Goal: Information Seeking & Learning: Learn about a topic

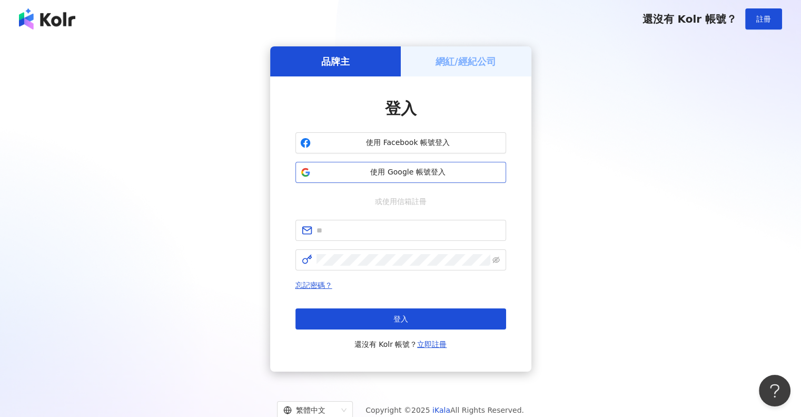
click at [413, 172] on span "使用 Google 帳號登入" at bounding box center [408, 172] width 187 height 11
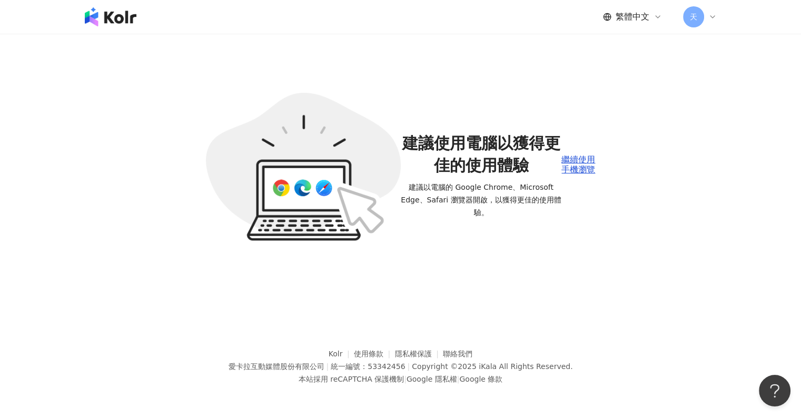
click at [489, 158] on span "建議使用電腦以獲得更佳的使用體驗" at bounding box center [481, 154] width 161 height 44
click at [321, 170] on img at bounding box center [303, 167] width 195 height 149
click at [571, 160] on div "繼續使用手機瀏覽" at bounding box center [579, 164] width 34 height 19
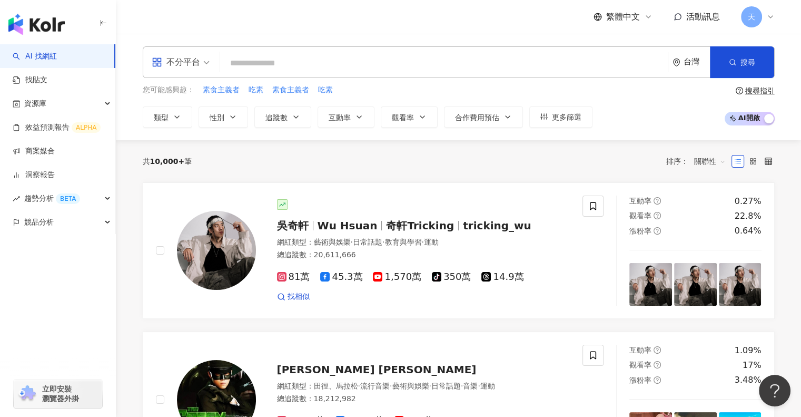
type input "**********"
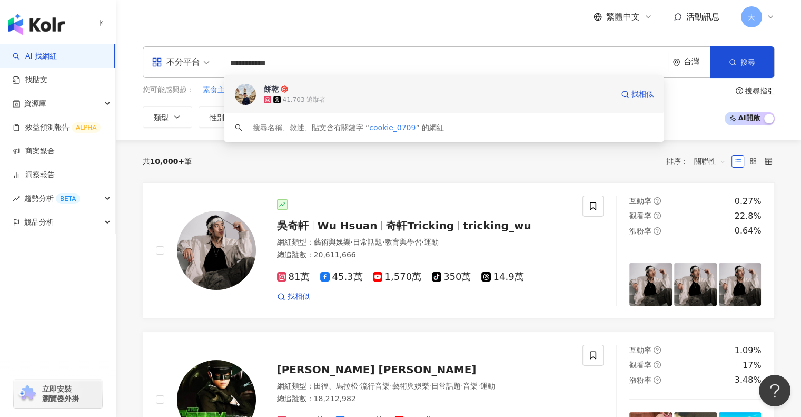
click at [330, 96] on div "41,703 追蹤者" at bounding box center [438, 99] width 349 height 11
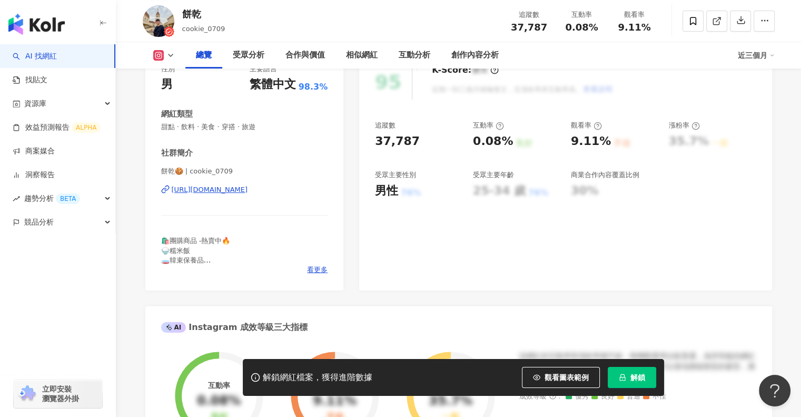
scroll to position [263, 0]
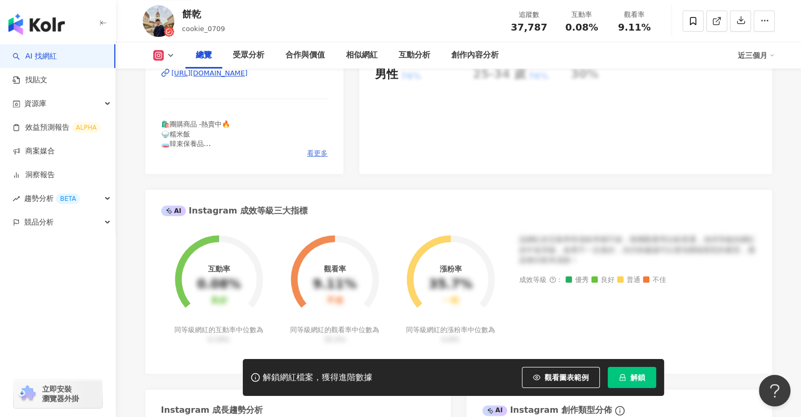
click at [320, 153] on span "看更多" at bounding box center [317, 153] width 21 height 9
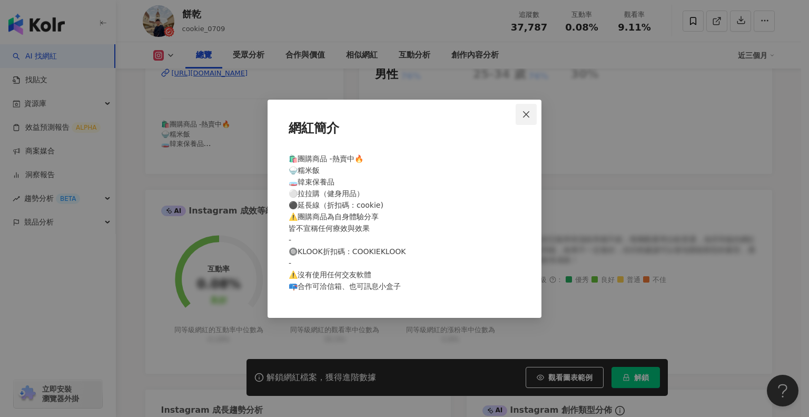
click at [523, 115] on icon "close" at bounding box center [526, 114] width 8 height 8
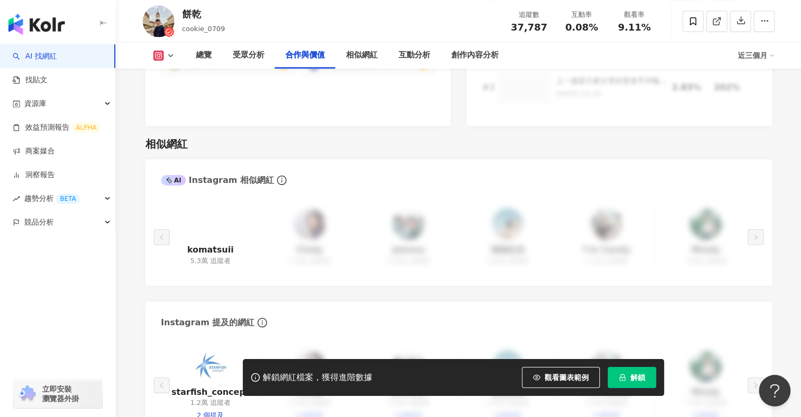
scroll to position [1686, 0]
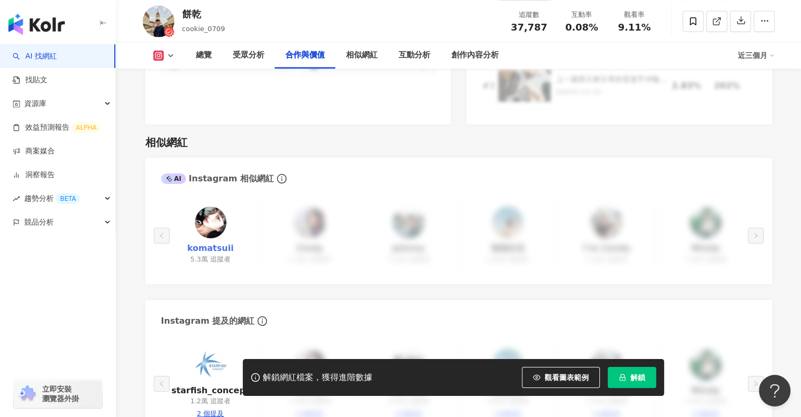
click at [205, 242] on link "komatsuii" at bounding box center [210, 248] width 46 height 12
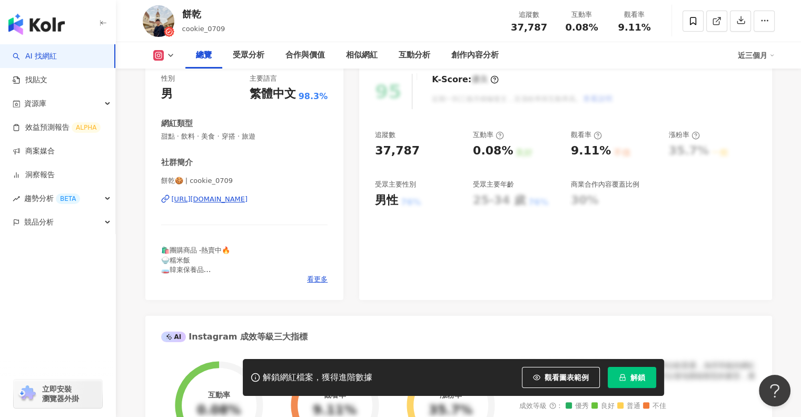
scroll to position [0, 0]
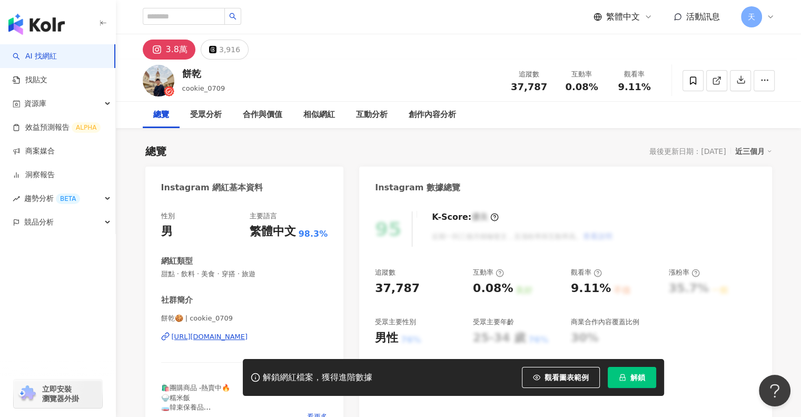
click at [761, 149] on div "近三個月" at bounding box center [753, 151] width 37 height 14
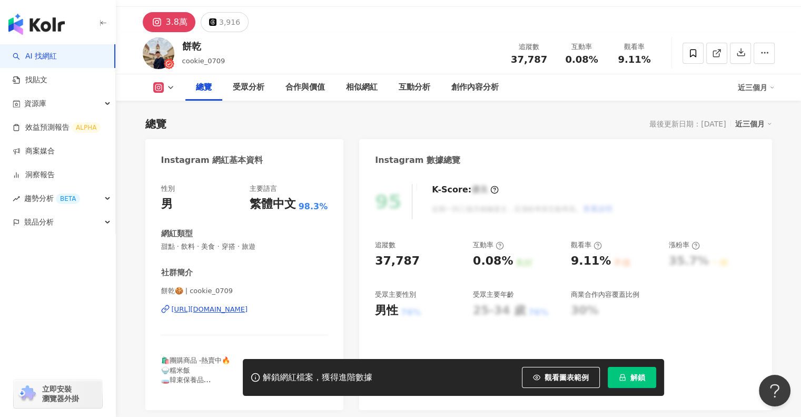
scroll to position [53, 0]
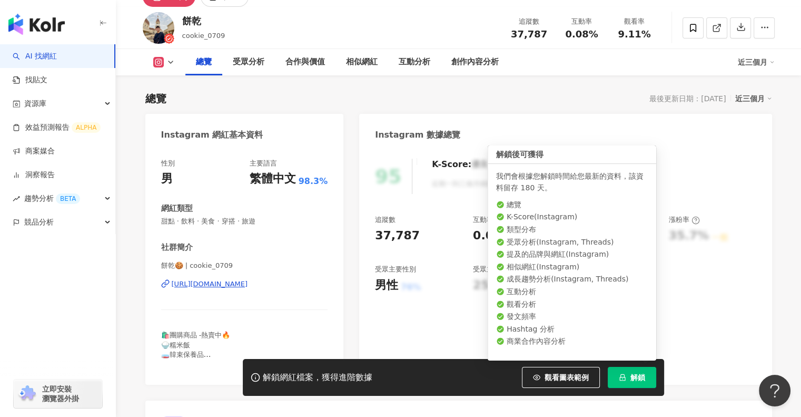
click at [625, 375] on icon "lock" at bounding box center [622, 377] width 7 height 7
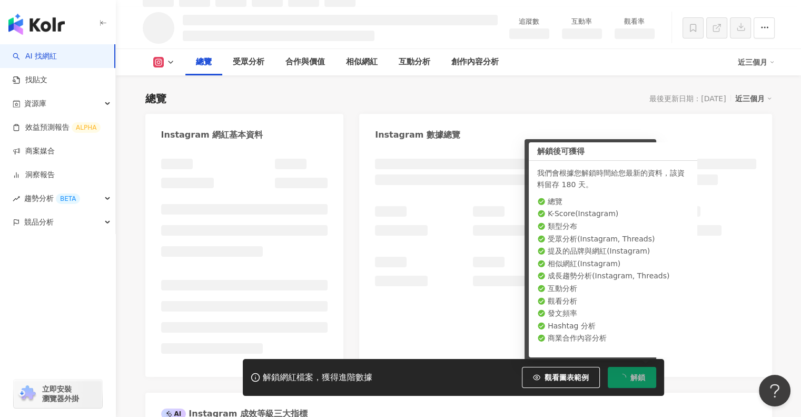
scroll to position [64, 0]
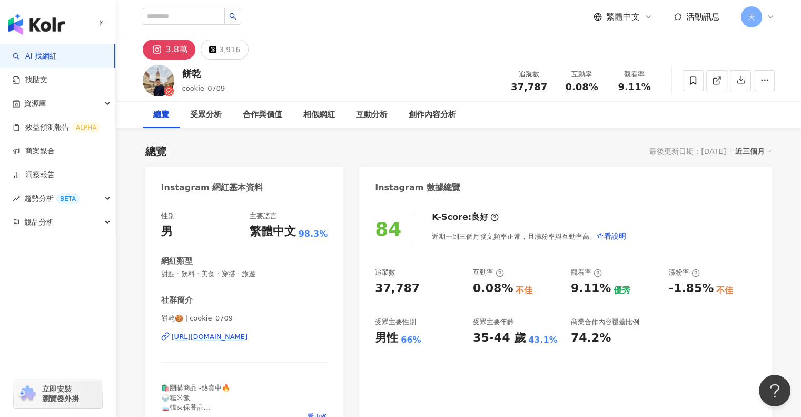
scroll to position [64, 0]
click at [36, 103] on span "資源庫" at bounding box center [35, 104] width 22 height 24
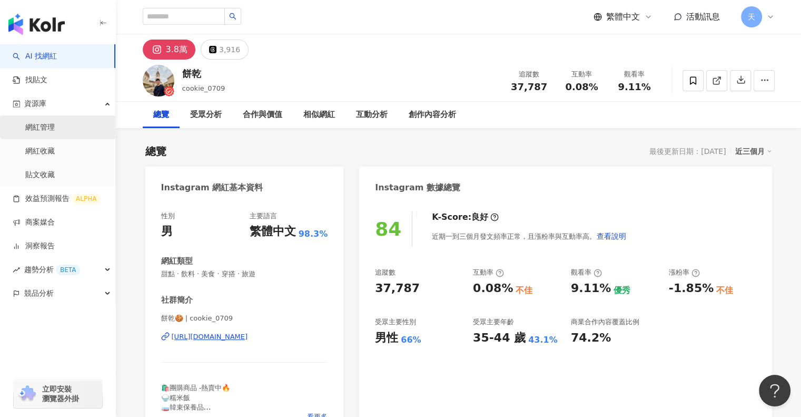
click at [44, 130] on link "網紅管理" at bounding box center [40, 127] width 30 height 11
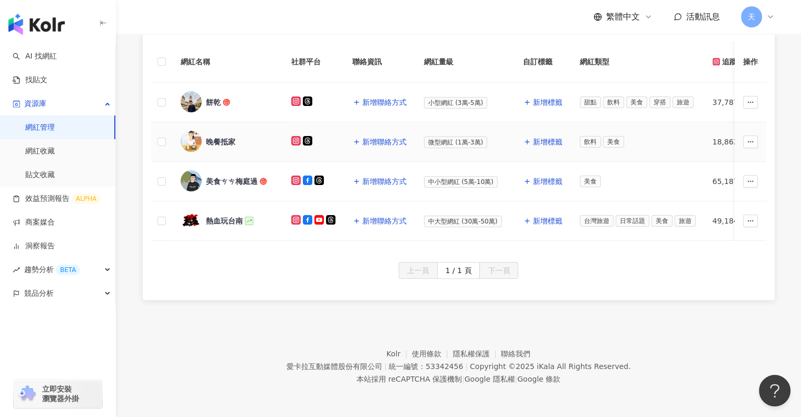
click at [225, 137] on div "晚餐抵家" at bounding box center [221, 141] width 30 height 11
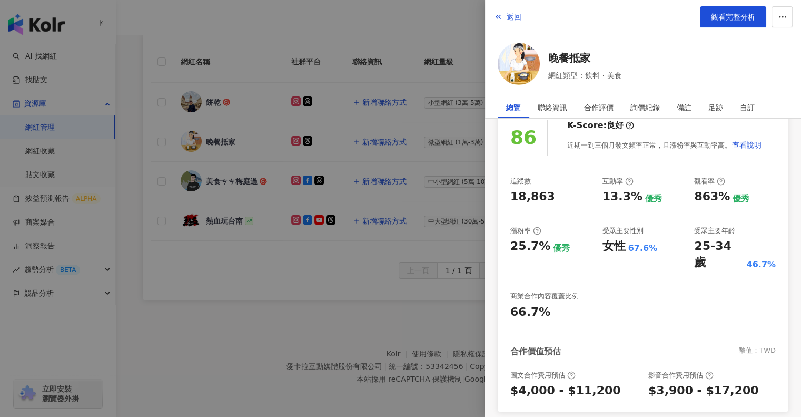
scroll to position [105, 0]
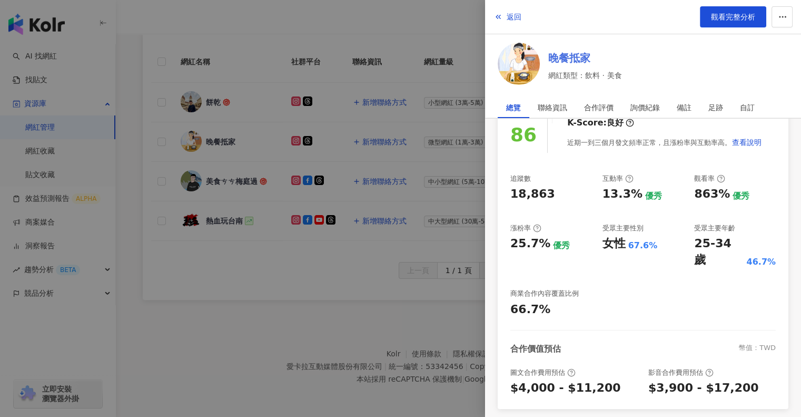
click at [566, 58] on link "晚餐抵家" at bounding box center [584, 58] width 73 height 15
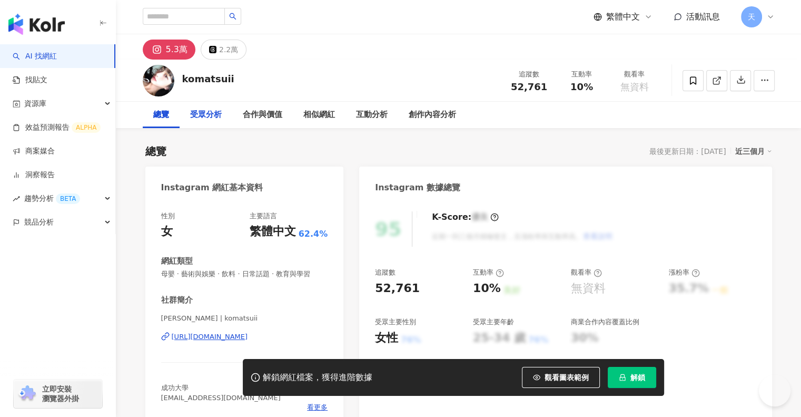
click at [198, 112] on div "受眾分析" at bounding box center [206, 115] width 32 height 13
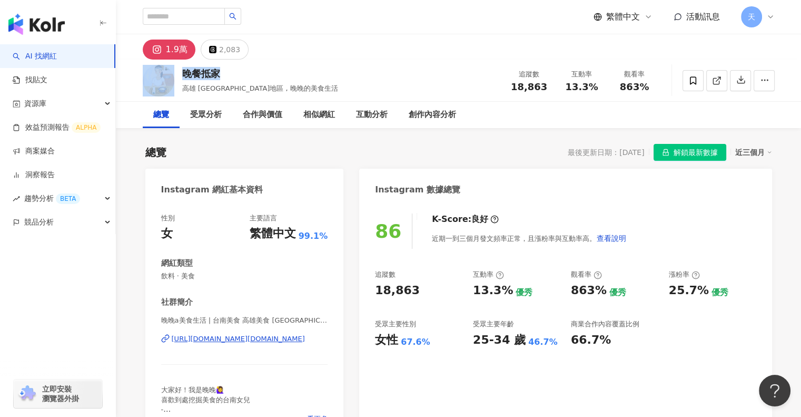
drag, startPoint x: 240, startPoint y: 71, endPoint x: 174, endPoint y: 72, distance: 65.9
click at [174, 72] on div "晚餐抵家 [GEOGRAPHIC_DATA]地區 , 晚晚的美食生活 追蹤數 18,863 互動率 13.3% 觀看率 863%" at bounding box center [459, 81] width 674 height 42
copy div "晚餐抵家"
click at [240, 340] on div "[URL][DOMAIN_NAME][DOMAIN_NAME]" at bounding box center [238, 338] width 133 height 9
